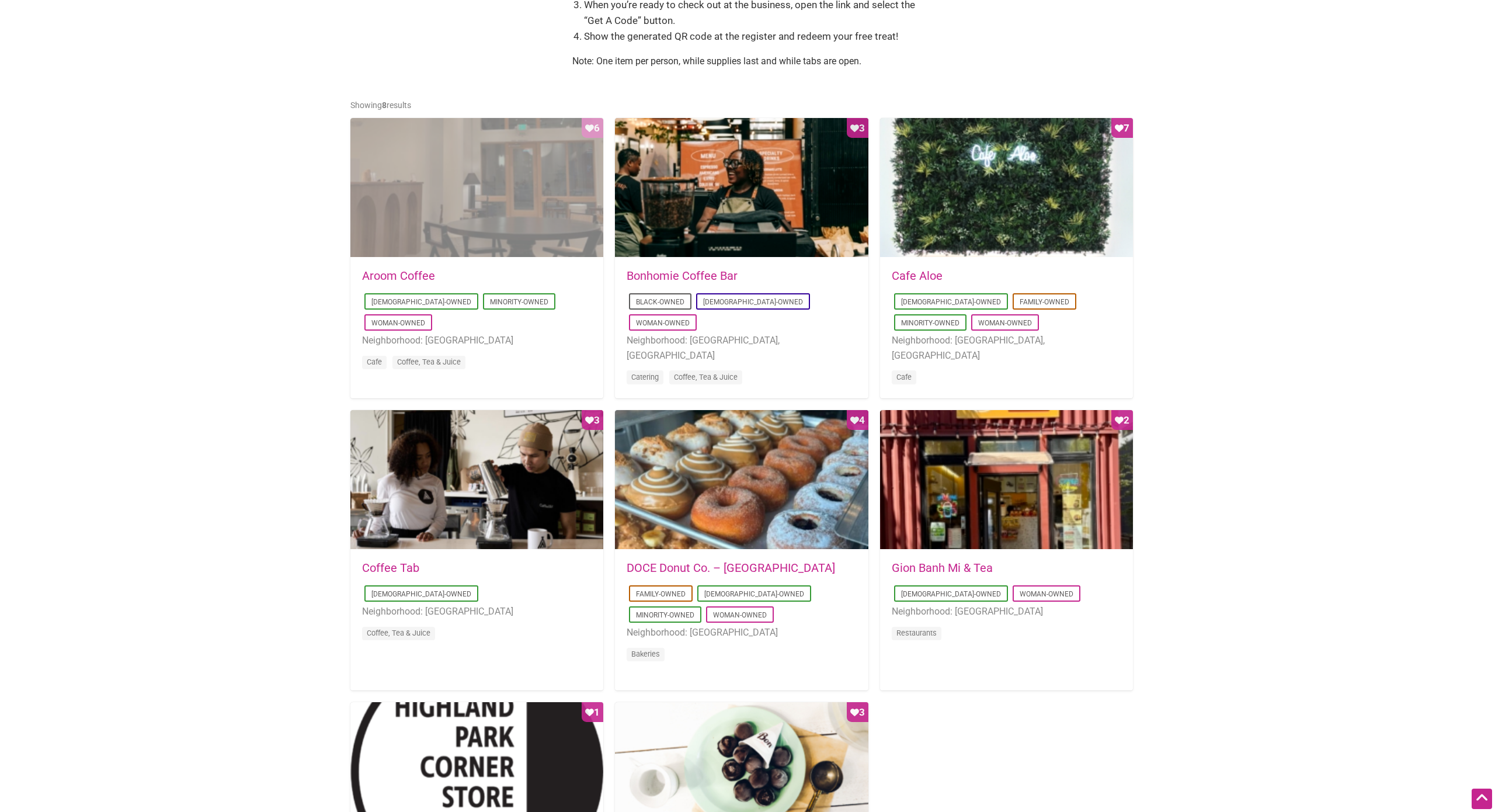
scroll to position [474, 0]
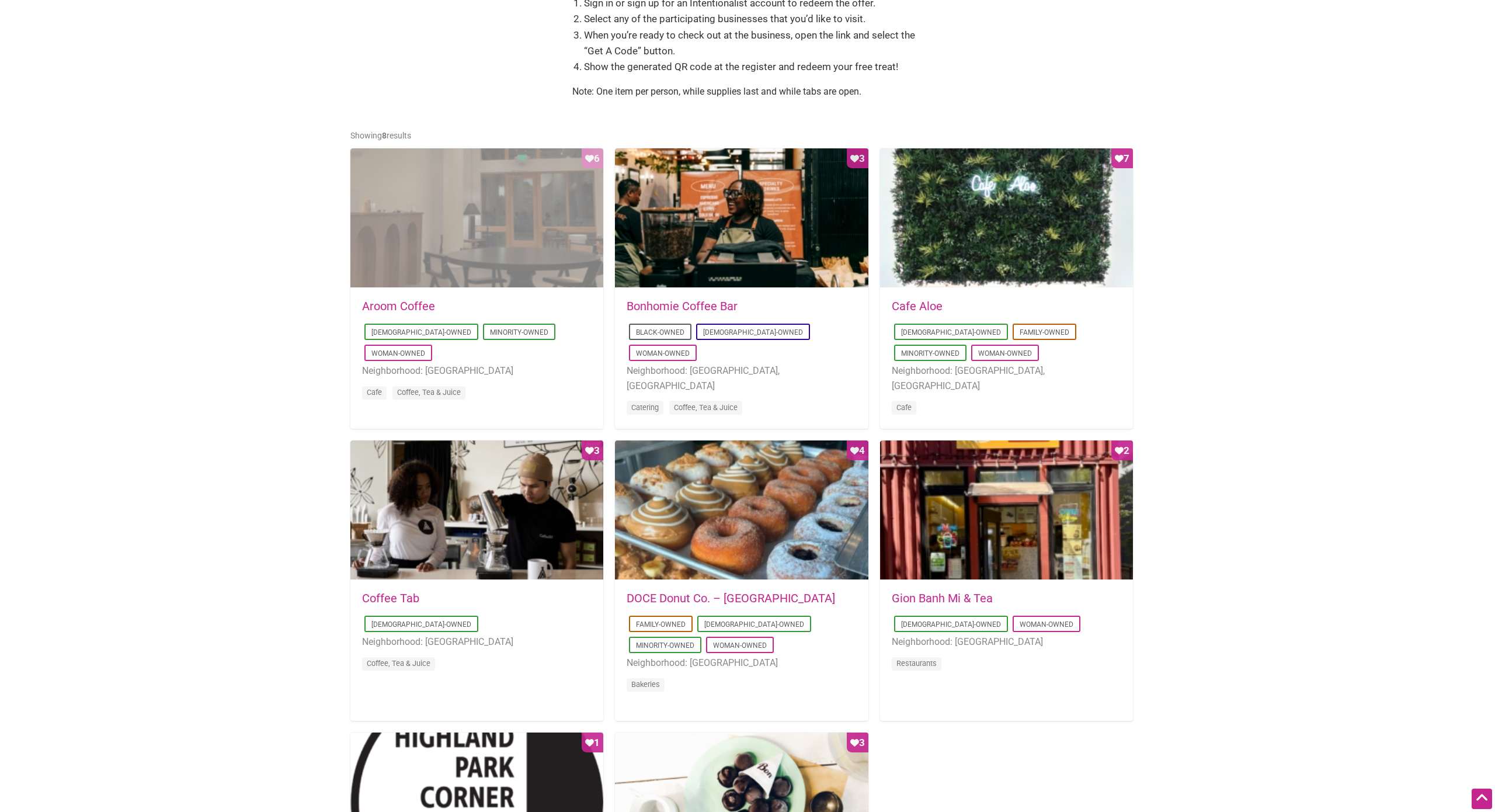
click at [532, 205] on div "Favorite Count 6" at bounding box center [477, 218] width 253 height 140
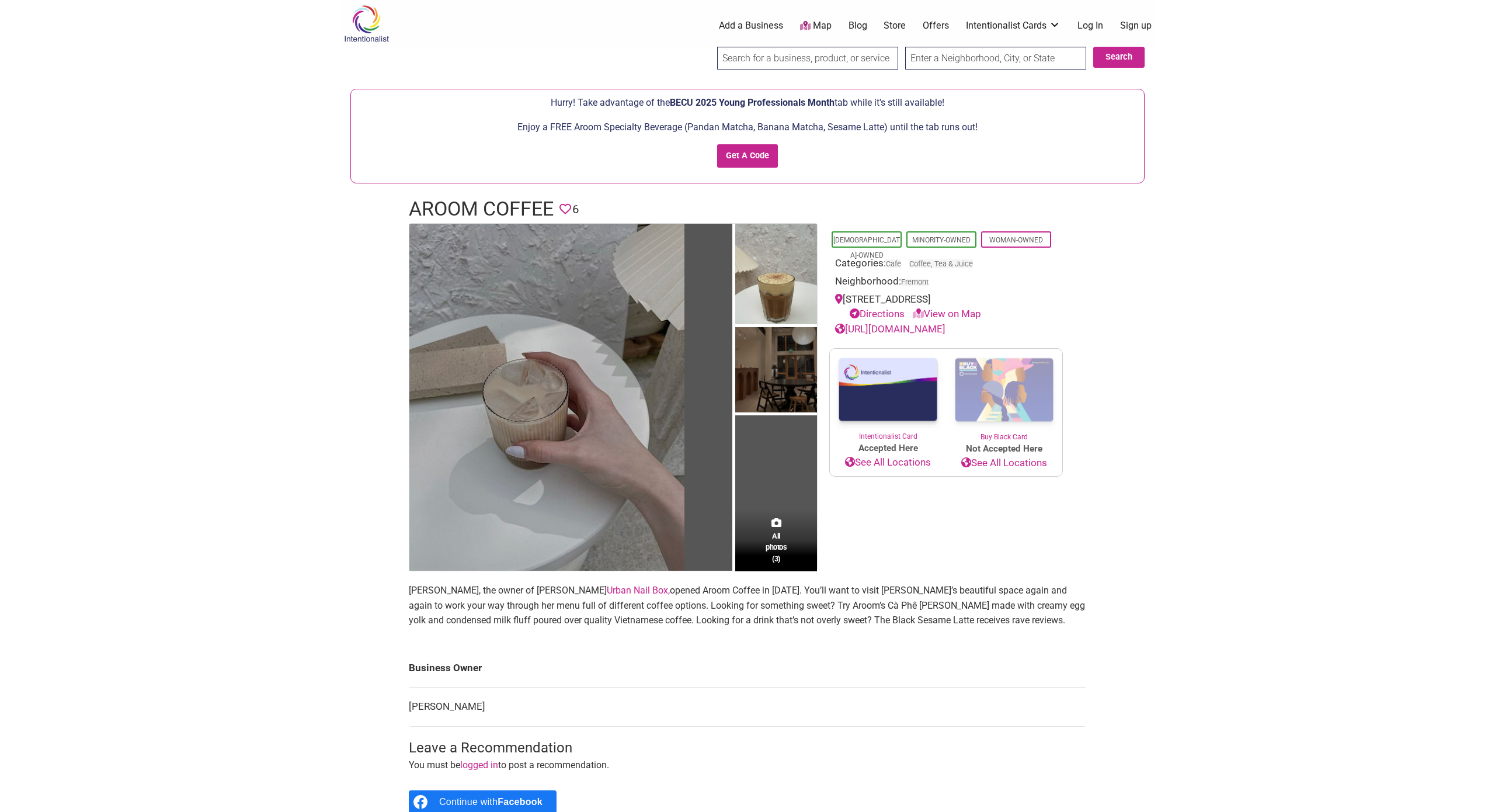
scroll to position [2, 0]
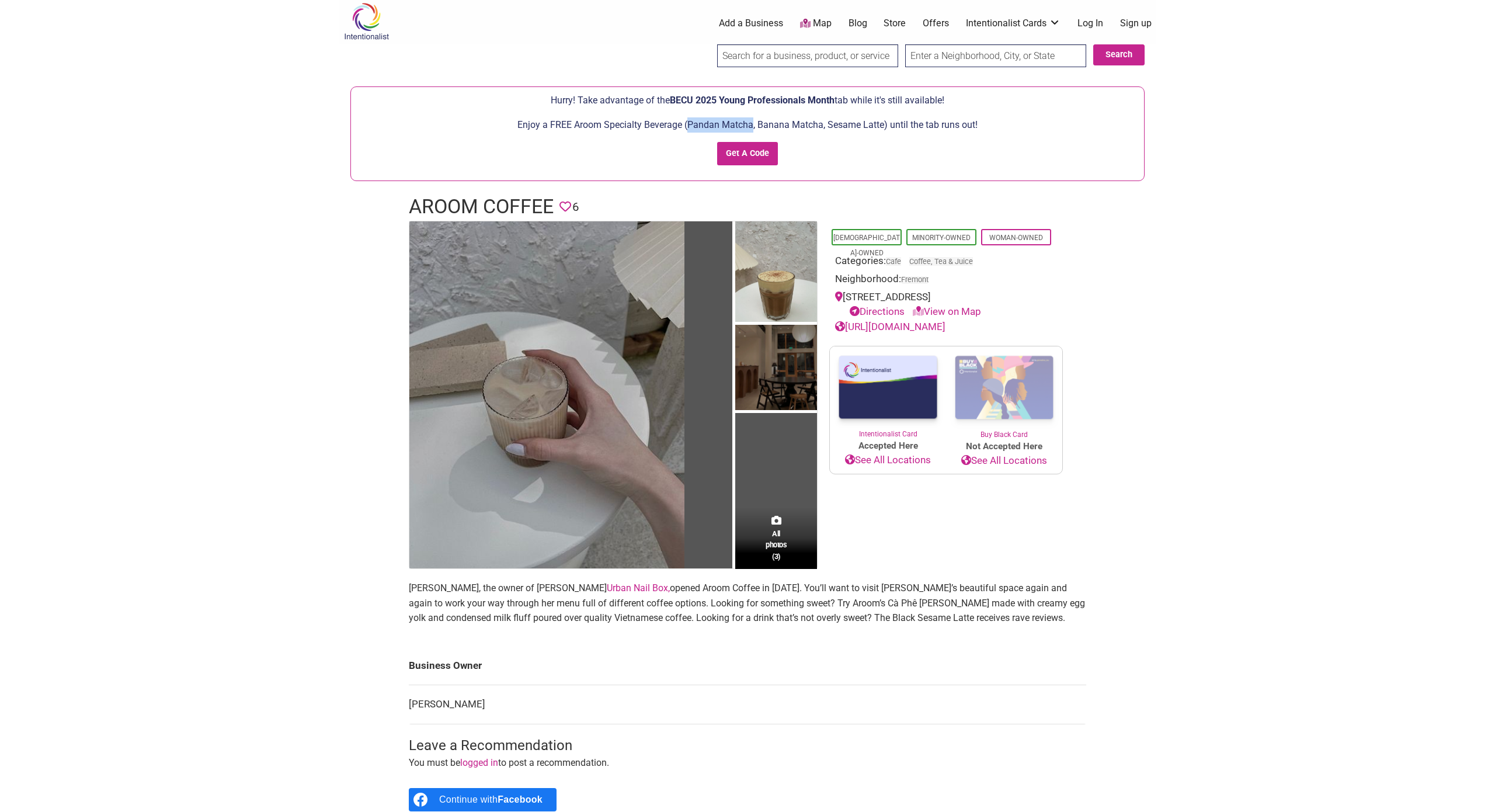
drag, startPoint x: 752, startPoint y: 126, endPoint x: 690, endPoint y: 124, distance: 62.0
click at [690, 124] on p "Enjoy a FREE Aroom Specialty Beverage (Pandan Matcha, Banana Matcha, Sesame Lat…" at bounding box center [747, 125] width 781 height 15
copy p "Pandan Matcha"
